Goal: Transaction & Acquisition: Purchase product/service

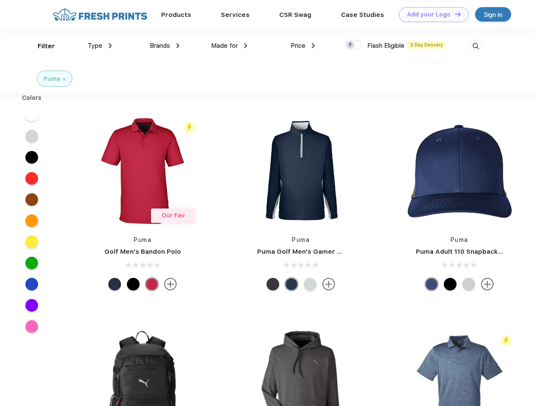
click at [431, 14] on link "Add your Logo Design Tool" at bounding box center [434, 14] width 70 height 15
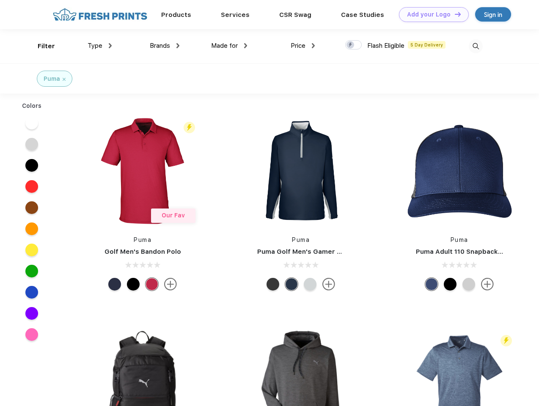
click at [0, 0] on div "Design Tool" at bounding box center [0, 0] width 0 height 0
click at [454, 14] on link "Add your Logo Design Tool" at bounding box center [434, 14] width 70 height 15
click at [41, 46] on div "Filter" at bounding box center [46, 46] width 17 height 10
click at [100, 46] on span "Type" at bounding box center [95, 46] width 15 height 8
click at [165, 46] on span "Brands" at bounding box center [160, 46] width 20 height 8
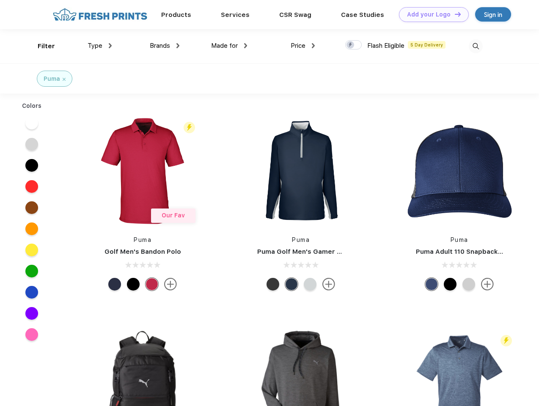
click at [229, 46] on span "Made for" at bounding box center [224, 46] width 27 height 8
click at [303, 46] on span "Price" at bounding box center [298, 46] width 15 height 8
click at [354, 45] on div at bounding box center [353, 44] width 17 height 9
click at [351, 45] on input "checkbox" at bounding box center [348, 43] width 6 height 6
click at [476, 46] on img at bounding box center [476, 46] width 14 height 14
